Goal: Task Accomplishment & Management: Manage account settings

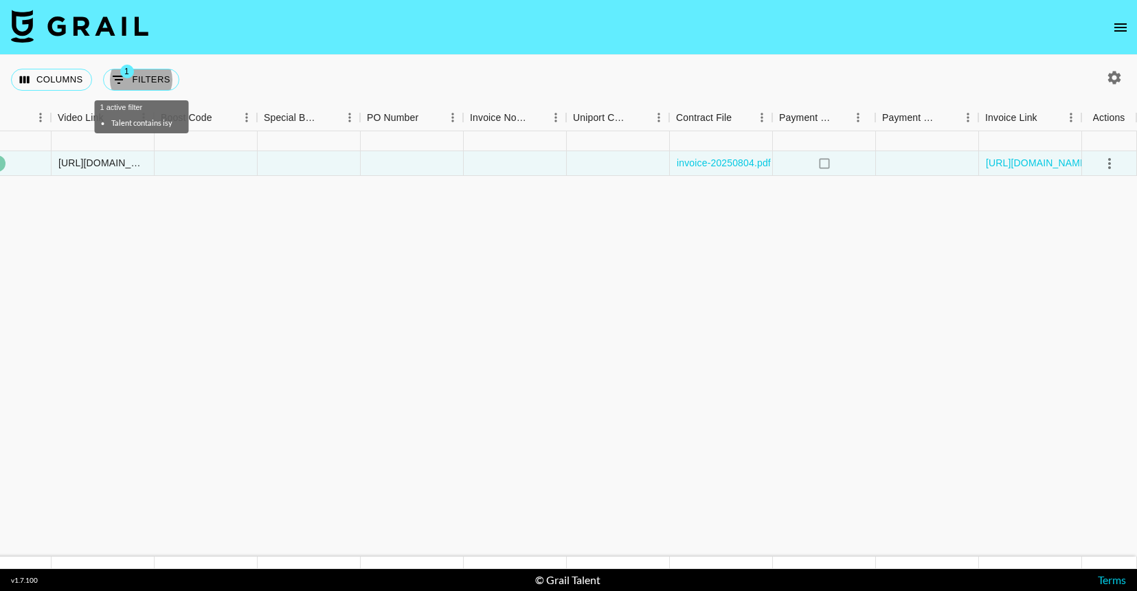
scroll to position [0, 1298]
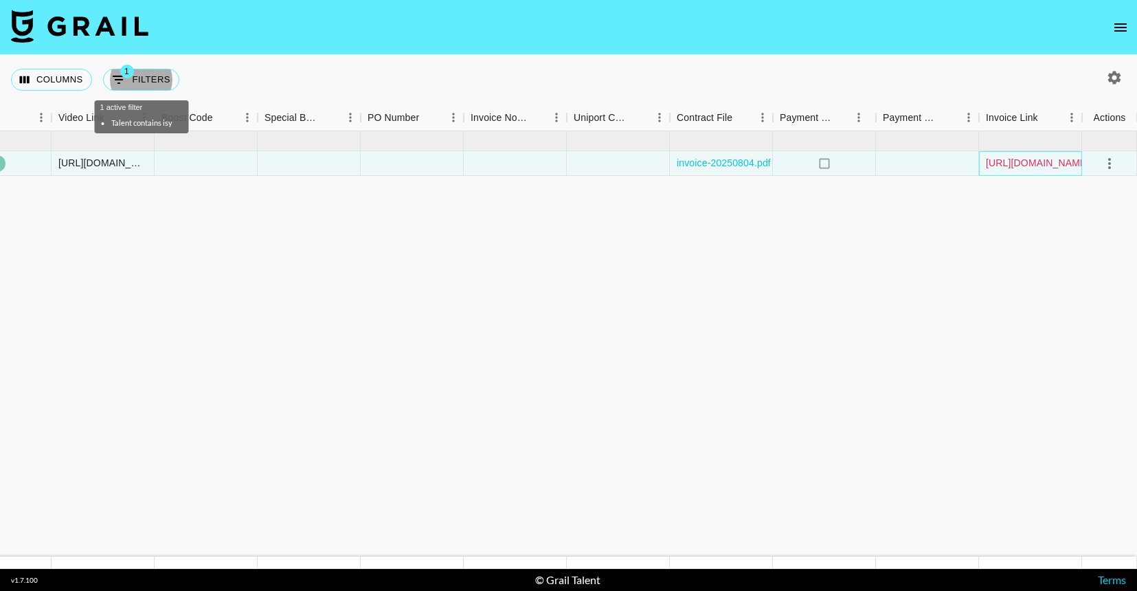
click at [1043, 156] on div "[URL][DOMAIN_NAME]" at bounding box center [1030, 163] width 103 height 25
click at [1045, 161] on link "[URL][DOMAIN_NAME]" at bounding box center [1038, 163] width 104 height 14
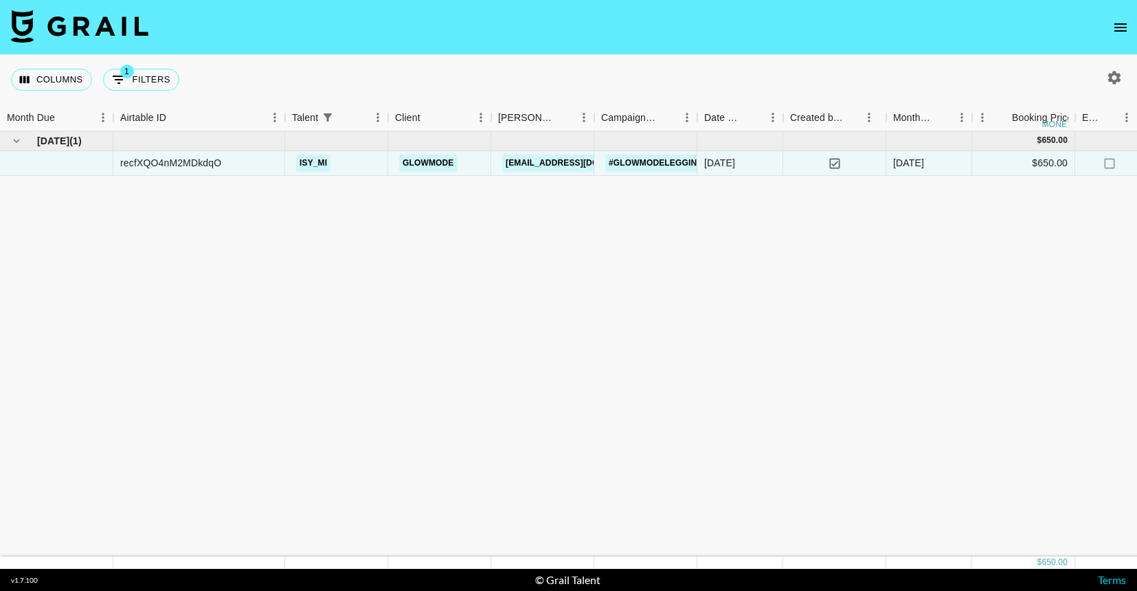
scroll to position [0, 0]
drag, startPoint x: 253, startPoint y: 159, endPoint x: 120, endPoint y: 165, distance: 132.7
click at [120, 165] on div "recfXQO4nM2MDkdqO" at bounding box center [199, 163] width 172 height 25
copy div "recfXQO4nM2MDkdqO"
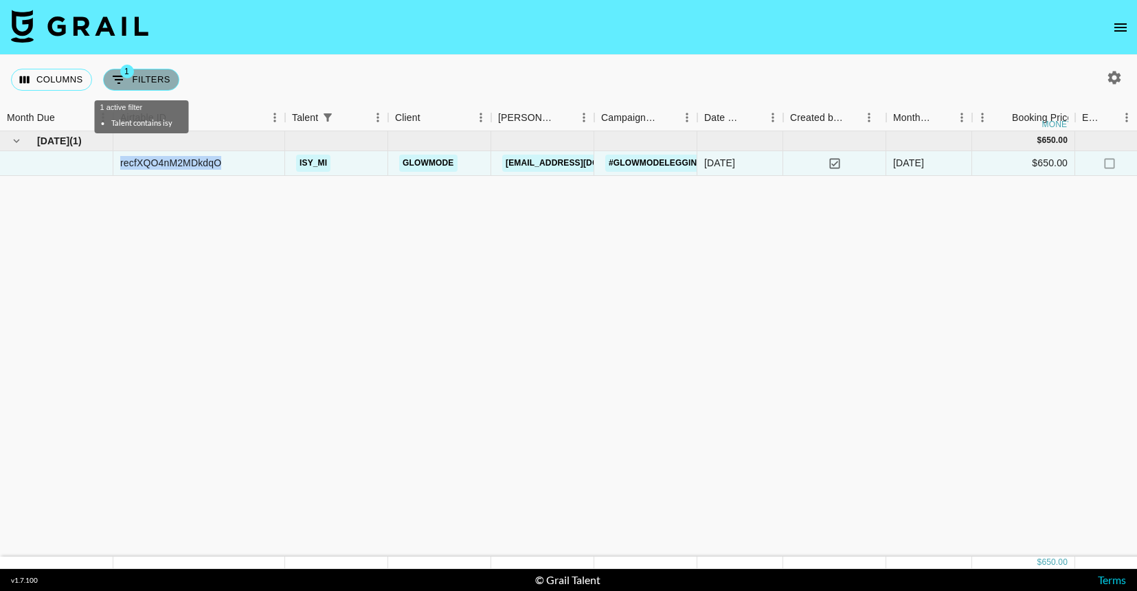
click at [133, 85] on button "1 Filters" at bounding box center [141, 80] width 76 height 22
select select "talentName"
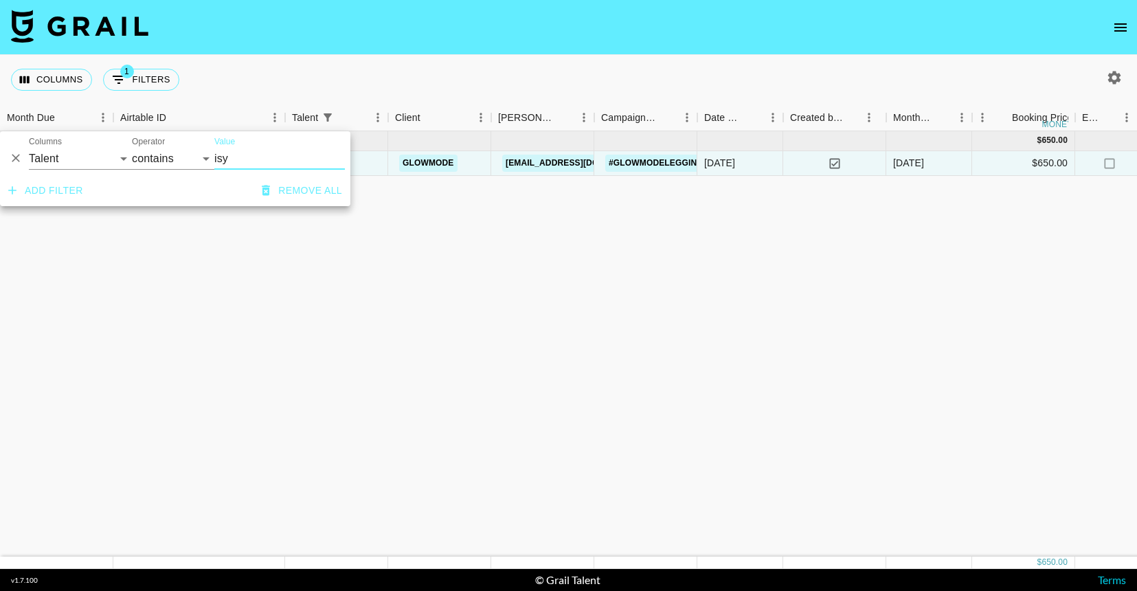
click at [238, 156] on input "isy" at bounding box center [279, 159] width 131 height 22
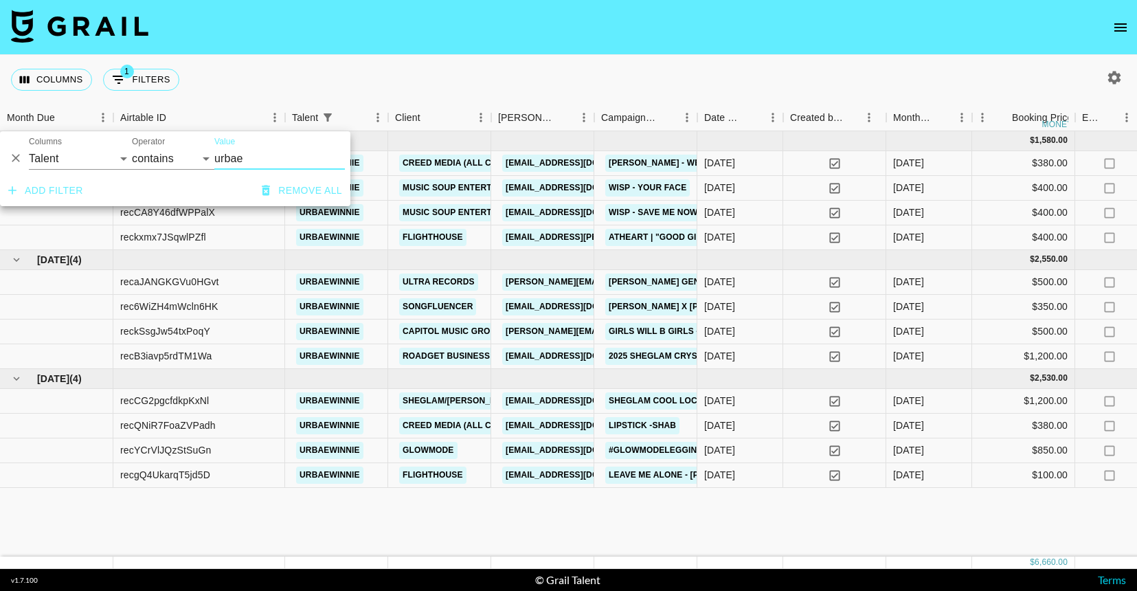
type input "urbae"
click at [500, 45] on nav at bounding box center [568, 27] width 1137 height 55
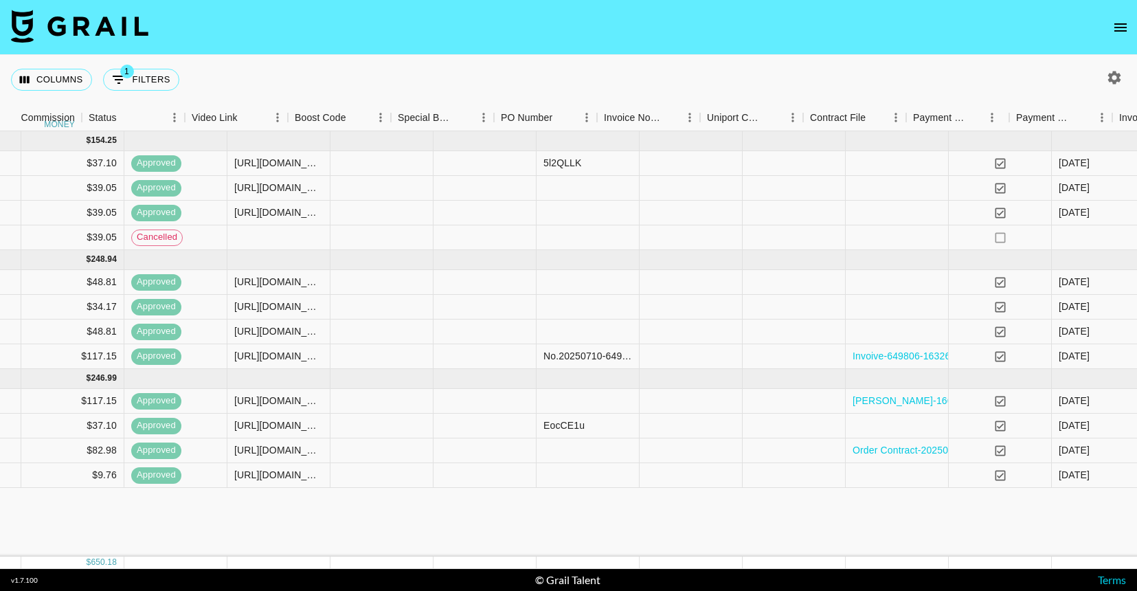
scroll to position [0, 1165]
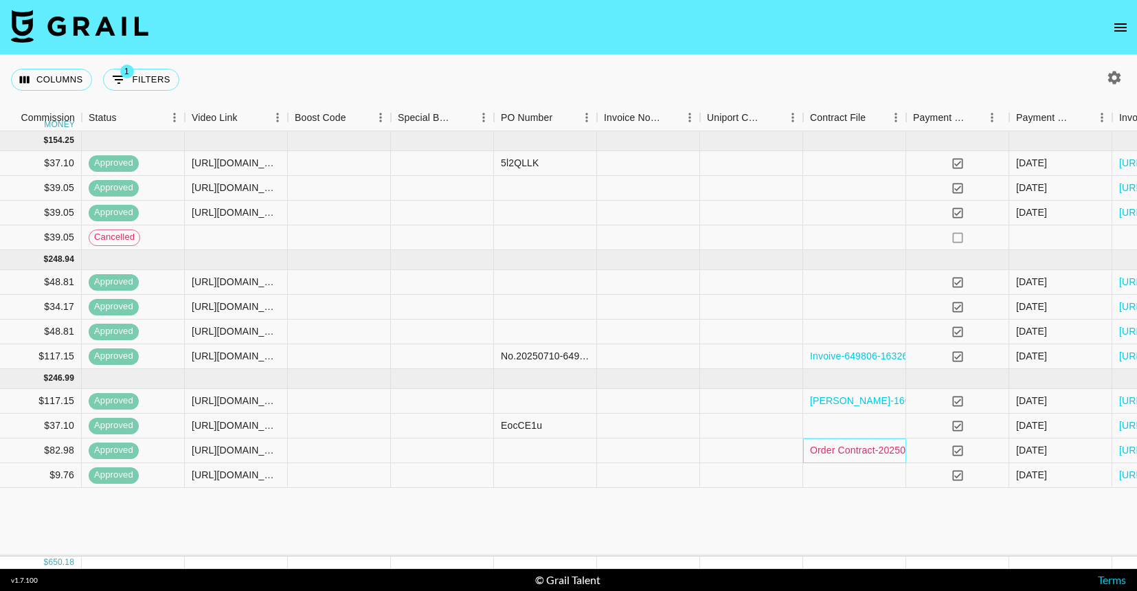
click at [903, 451] on link "Order Contract-20250626.pdf" at bounding box center [874, 450] width 128 height 14
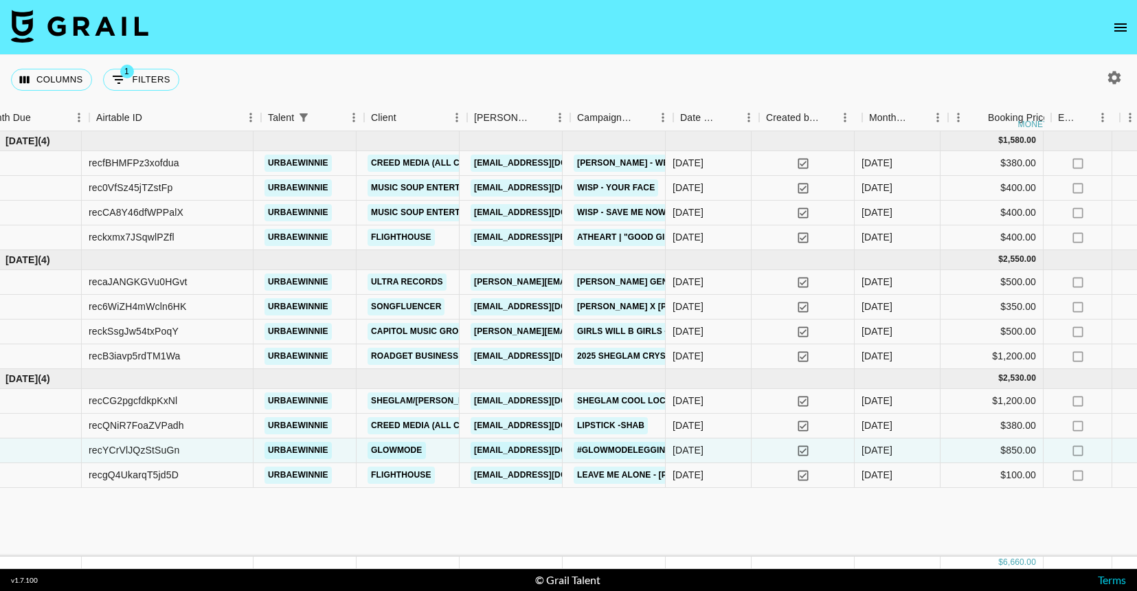
scroll to position [0, 24]
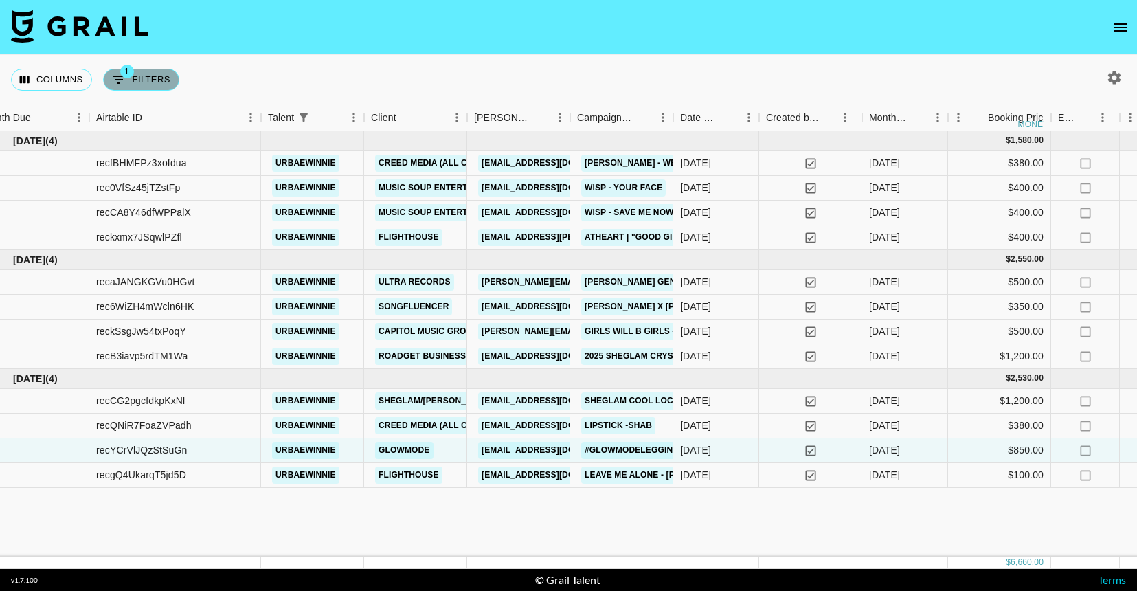
click at [146, 73] on button "1 Filters" at bounding box center [141, 80] width 76 height 22
select select "talentName"
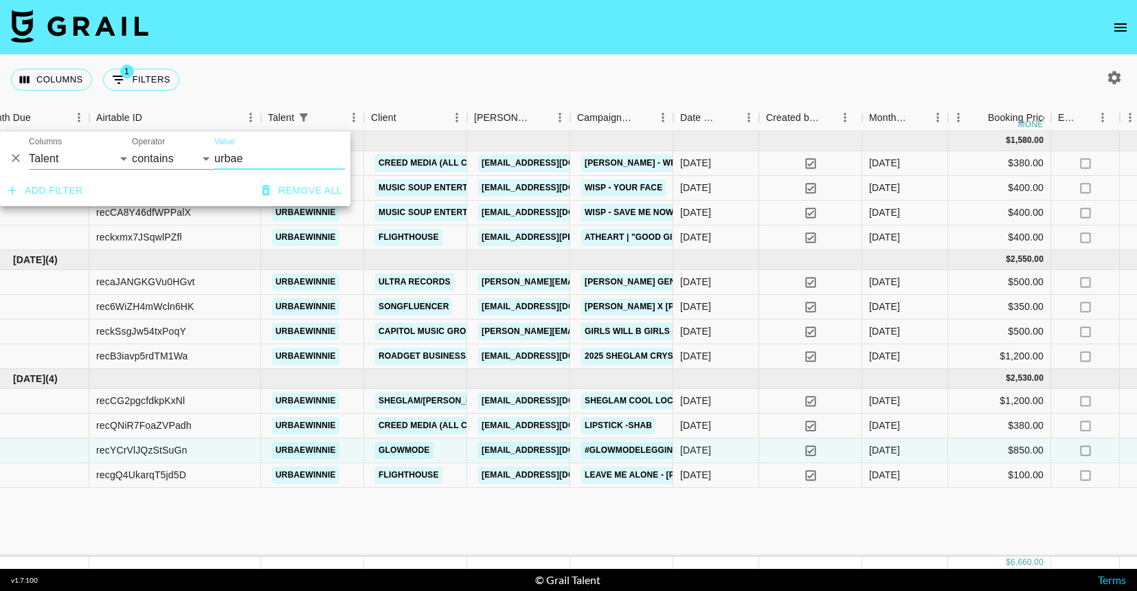
click at [237, 152] on input "urbae" at bounding box center [279, 159] width 131 height 22
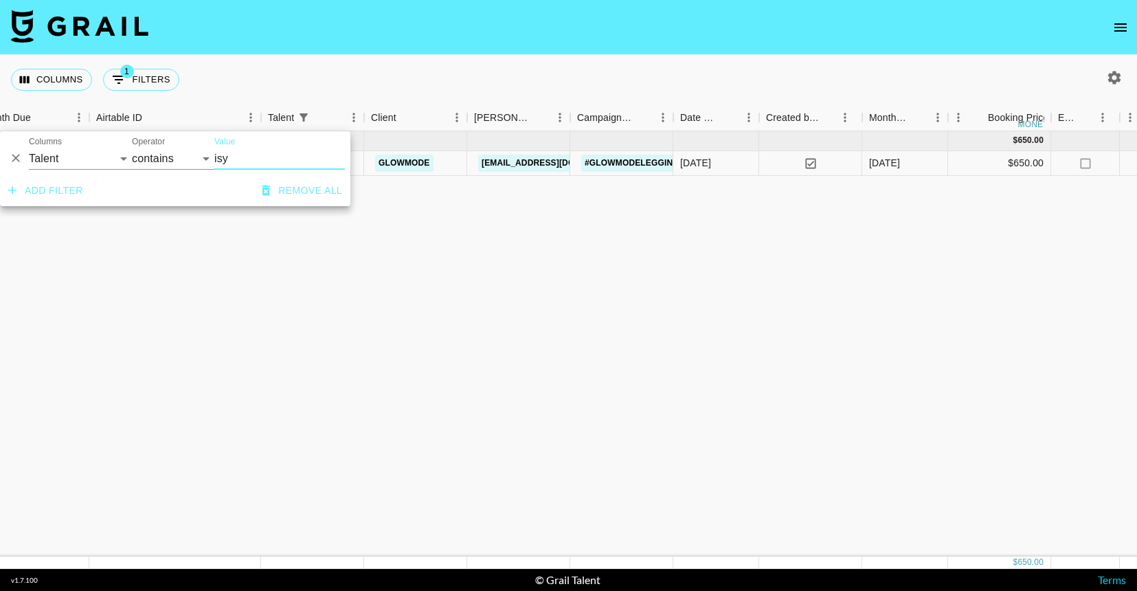
type input "isy"
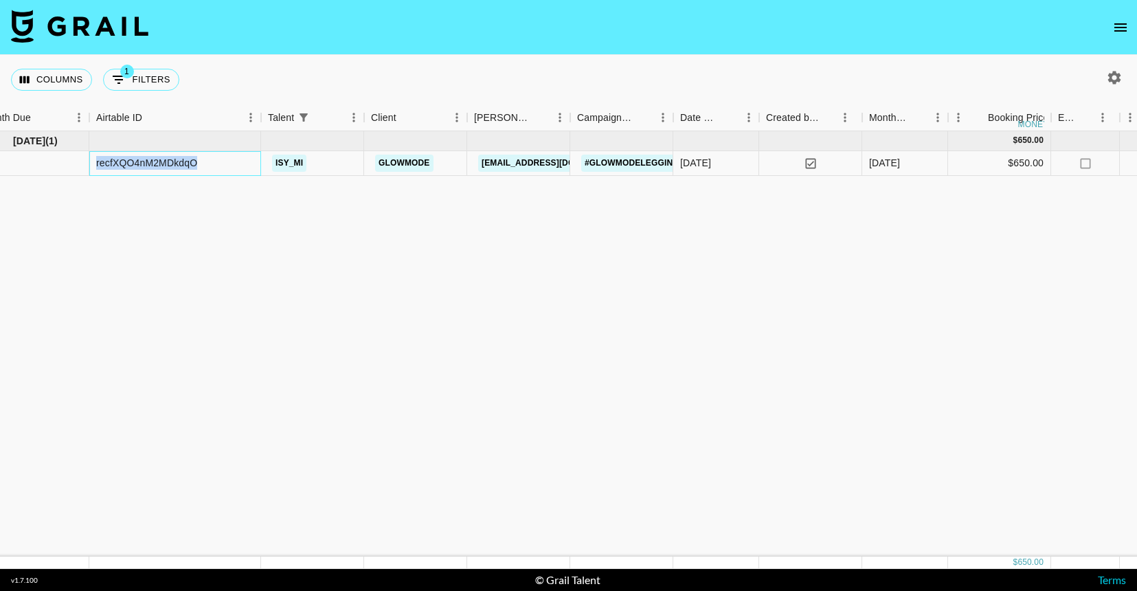
drag, startPoint x: 208, startPoint y: 168, endPoint x: 93, endPoint y: 165, distance: 114.7
click at [93, 165] on div "recfXQO4nM2MDkdqO" at bounding box center [175, 163] width 172 height 25
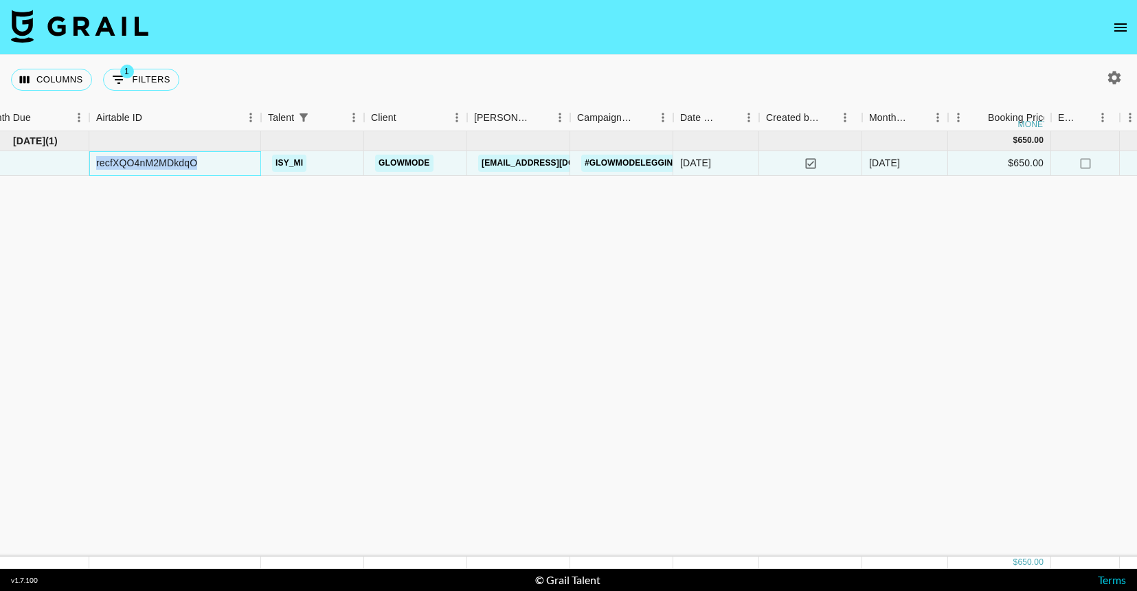
copy div "recfXQO4nM2MDkdqO"
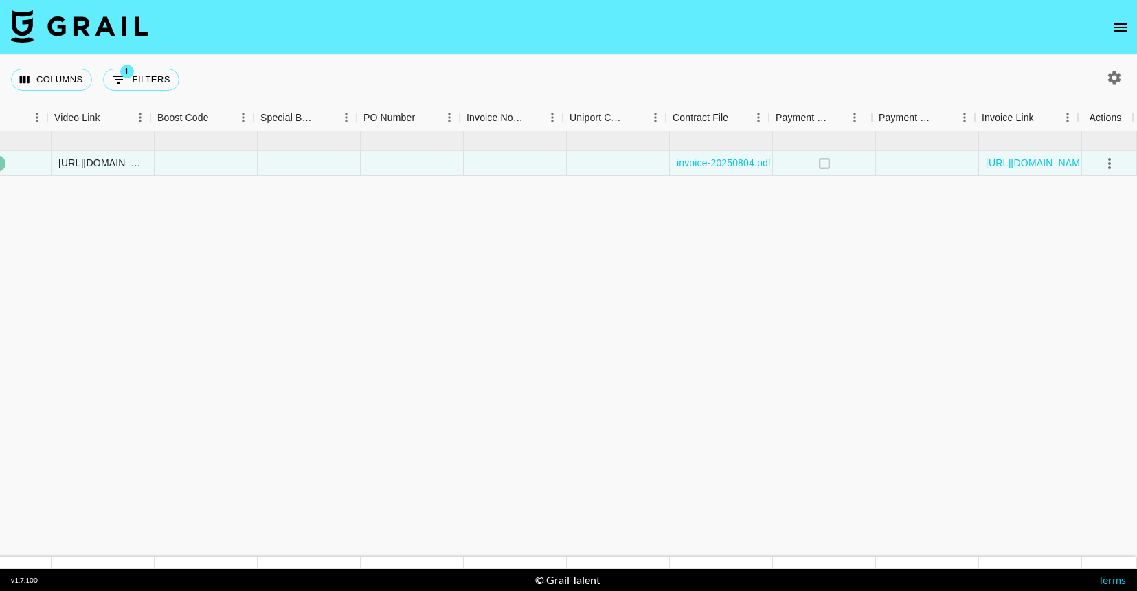
scroll to position [0, 1298]
click at [1040, 171] on div "[URL][DOMAIN_NAME]" at bounding box center [1030, 163] width 103 height 25
click at [1034, 164] on link "[URL][DOMAIN_NAME]" at bounding box center [1038, 163] width 104 height 14
click at [115, 24] on img at bounding box center [79, 26] width 137 height 33
click at [115, 30] on img at bounding box center [79, 26] width 137 height 33
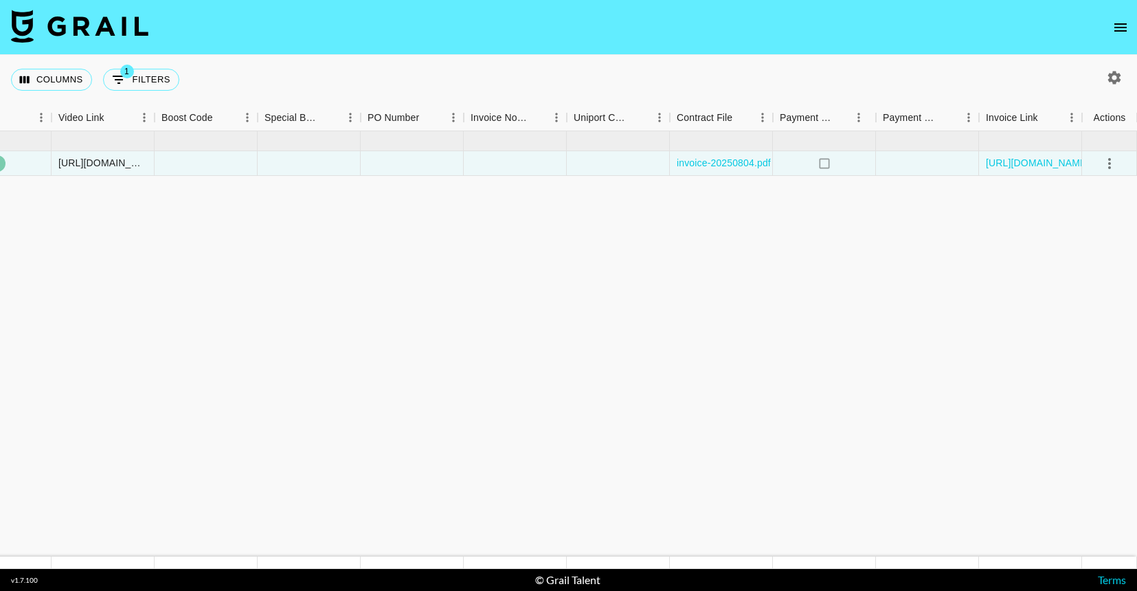
click at [98, 19] on img at bounding box center [79, 26] width 137 height 33
click at [95, 30] on img at bounding box center [79, 26] width 137 height 33
click at [120, 79] on icon "Show filters" at bounding box center [119, 80] width 12 height 8
select select "talentName"
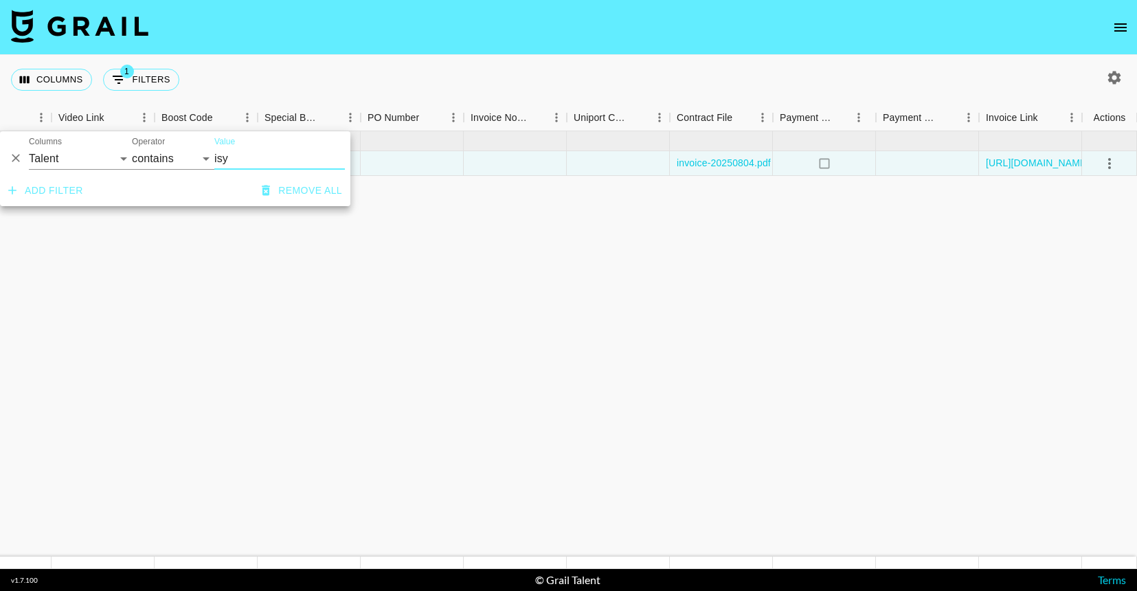
click at [19, 159] on icon "Delete" at bounding box center [16, 158] width 14 height 14
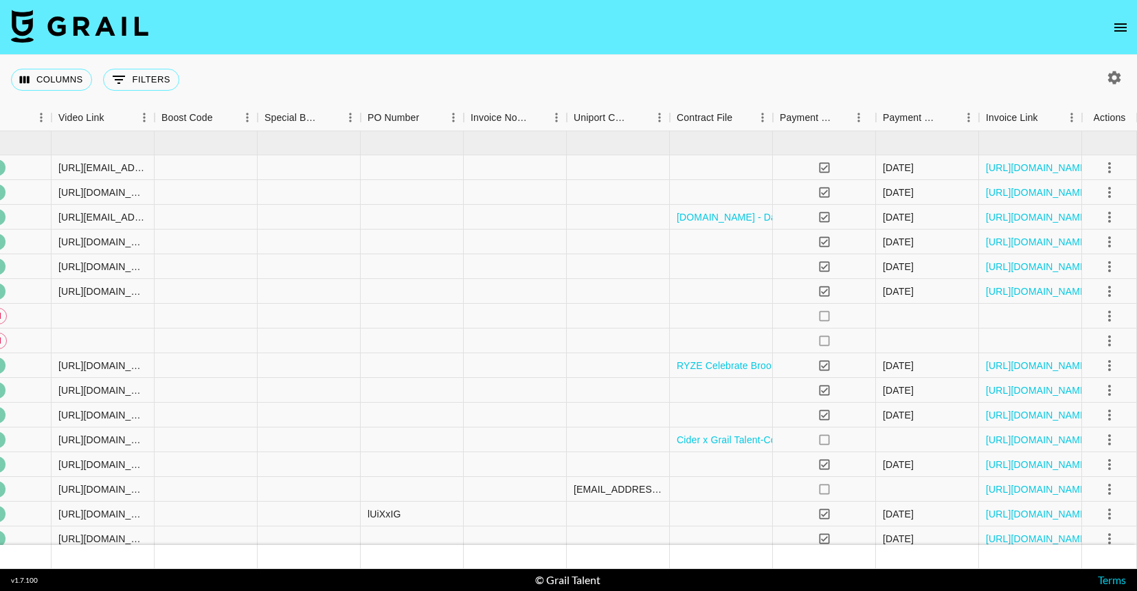
click at [295, 38] on nav at bounding box center [568, 27] width 1137 height 55
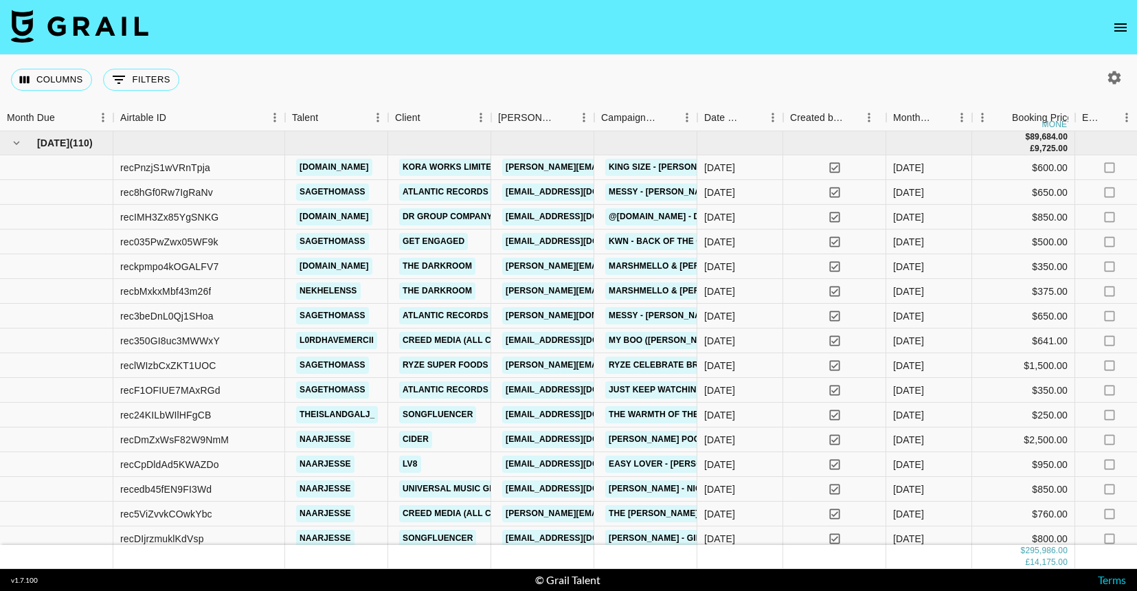
scroll to position [0, 0]
click at [67, 115] on icon "Sort" at bounding box center [64, 117] width 12 height 12
click at [68, 117] on icon "Sort" at bounding box center [64, 117] width 12 height 12
